Goal: Task Accomplishment & Management: Manage account settings

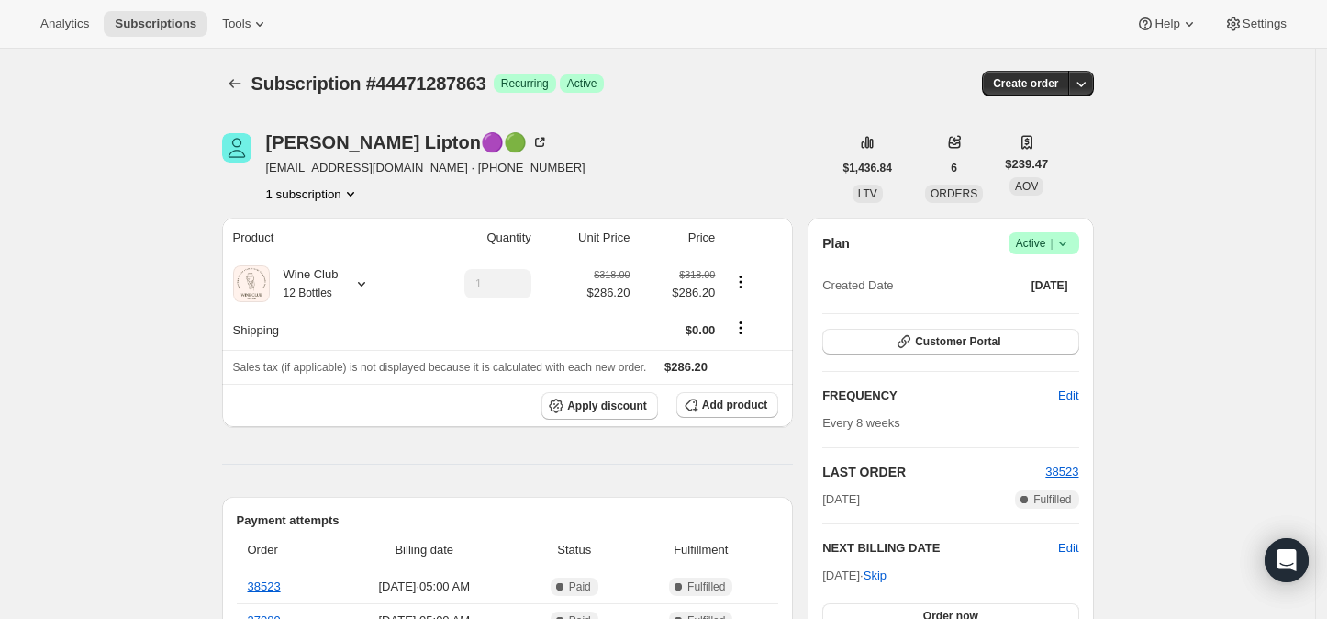
click at [1066, 242] on icon at bounding box center [1061, 243] width 7 height 5
click at [1046, 305] on span "Cancel subscription" at bounding box center [1051, 310] width 104 height 14
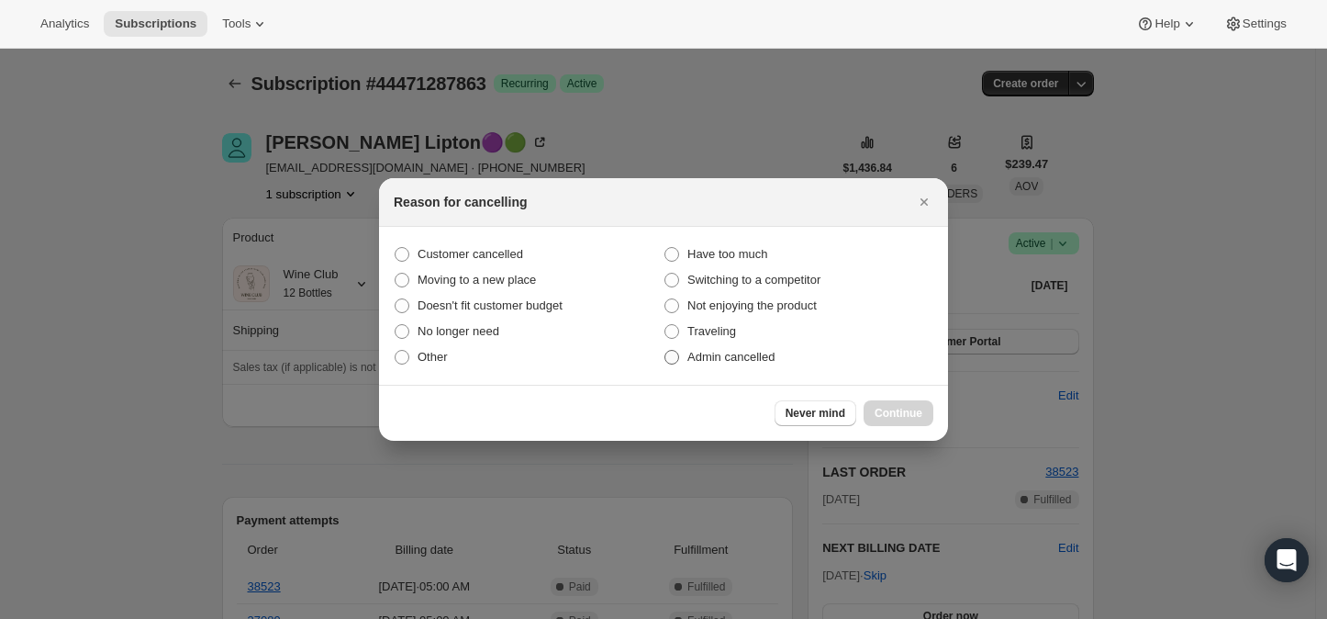
click at [674, 360] on span ":rbl:" at bounding box center [672, 357] width 15 height 15
click at [666, 351] on input "Admin cancelled" at bounding box center [665, 350] width 1 height 1
radio input "true"
click at [915, 407] on span "Continue" at bounding box center [899, 413] width 48 height 15
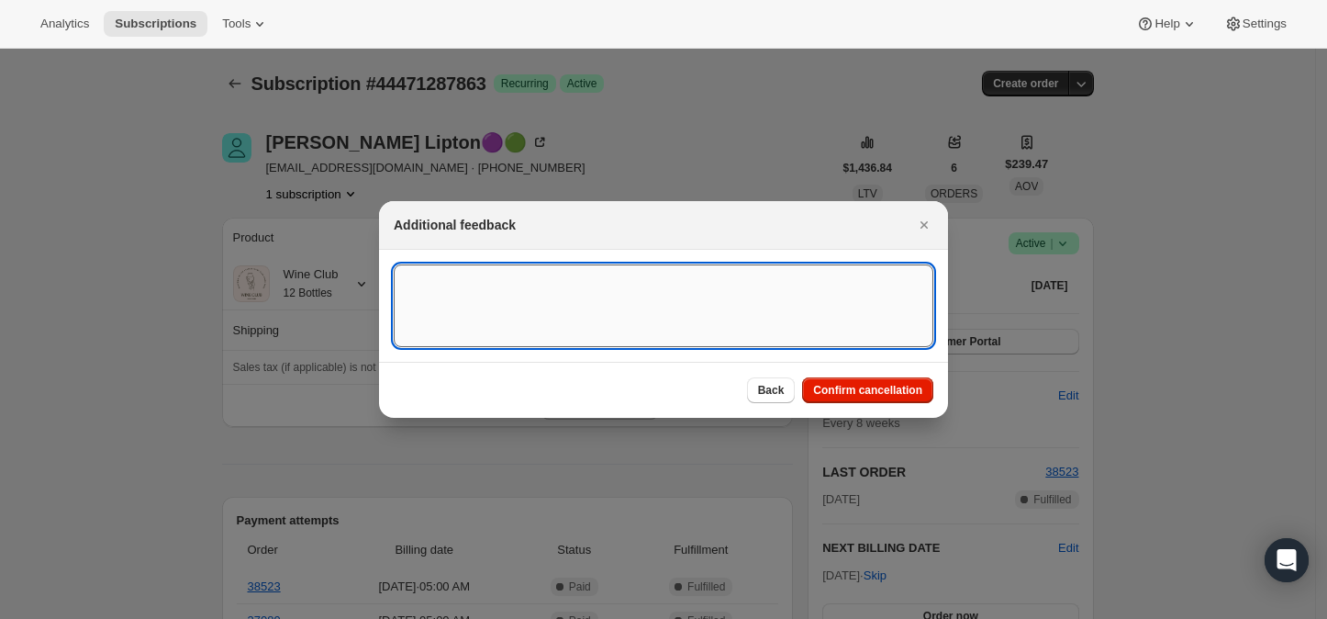
click at [510, 307] on textarea ":rbl:" at bounding box center [664, 305] width 540 height 83
paste textarea "Please cancel my subscription. I'm currently not drinking and do not need this."
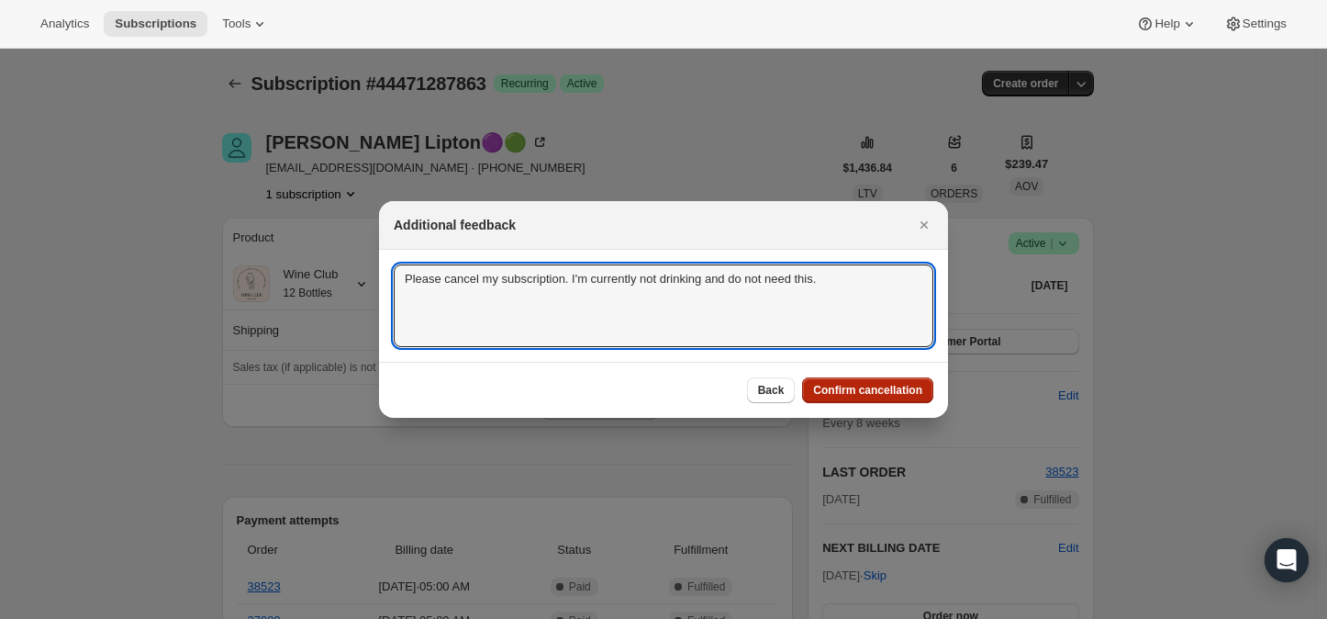
type textarea "Please cancel my subscription. I'm currently not drinking and do not need this."
click at [872, 388] on span "Confirm cancellation" at bounding box center [867, 390] width 109 height 15
